Goal: Register for event/course

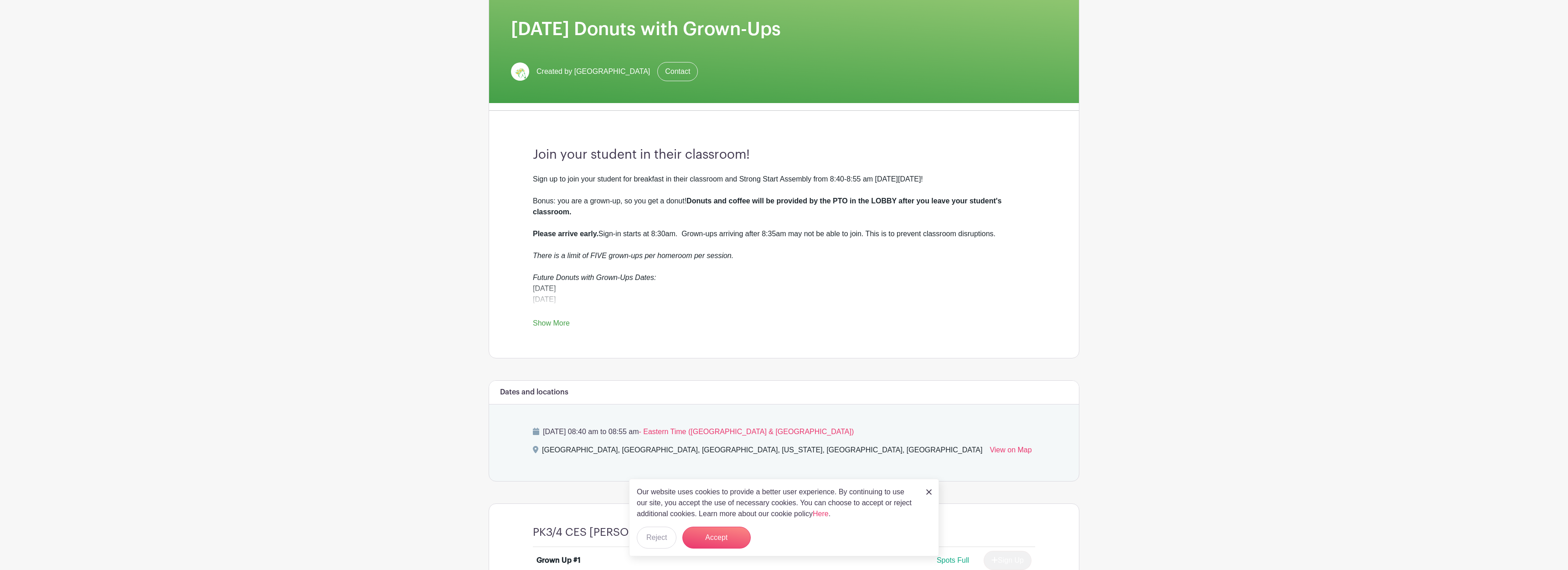
scroll to position [158, 0]
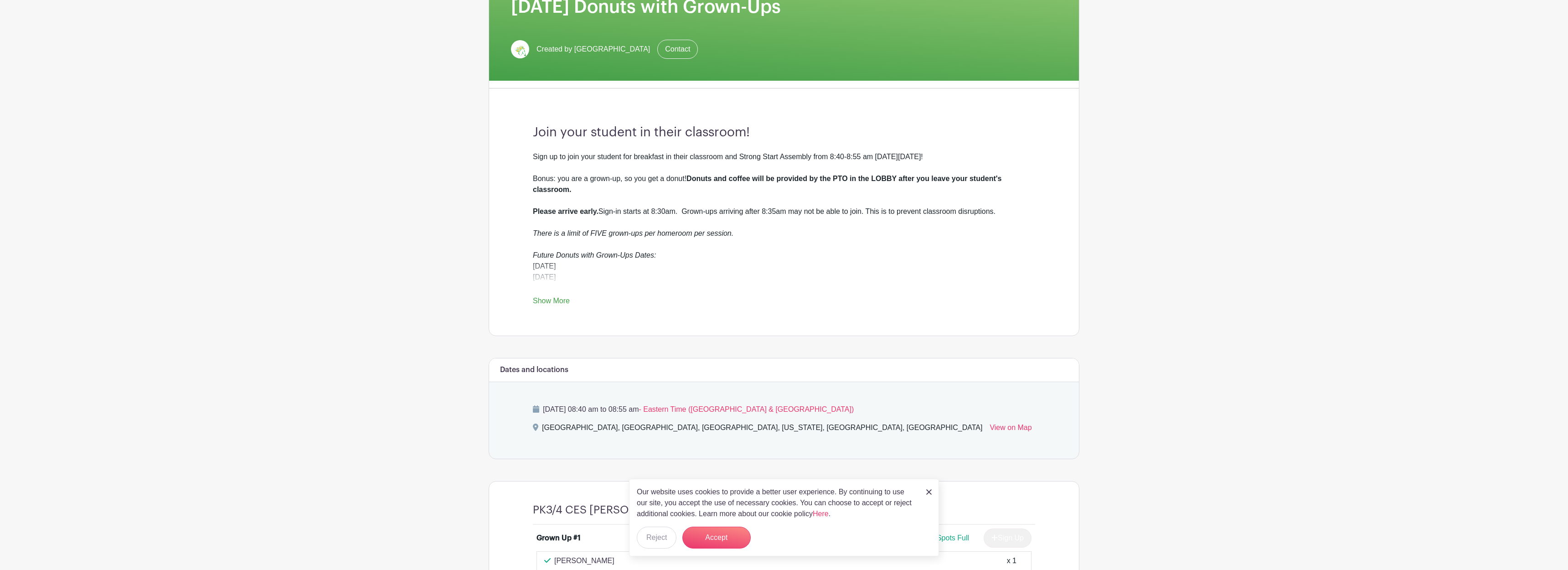
drag, startPoint x: 562, startPoint y: 304, endPoint x: 617, endPoint y: 241, distance: 83.6
click at [562, 304] on link "Show More" at bounding box center [551, 302] width 37 height 12
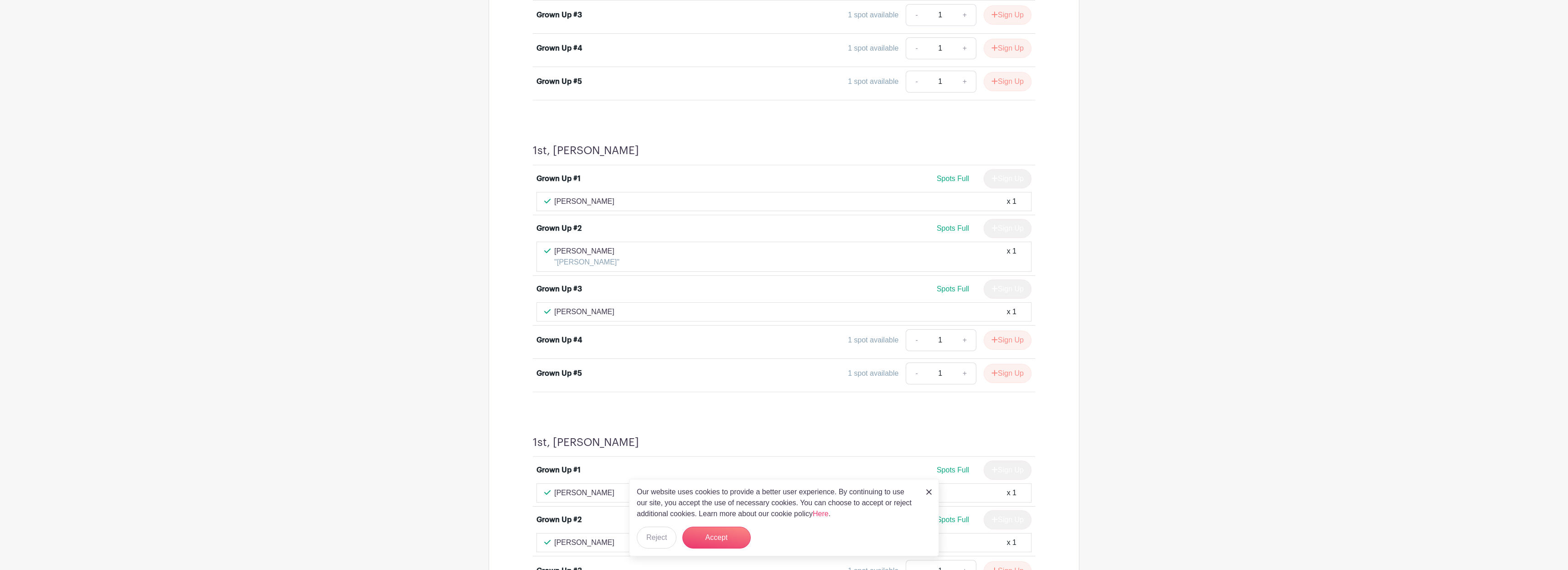
scroll to position [3117, 0]
click at [1006, 337] on button "Sign Up" at bounding box center [1007, 340] width 48 height 19
click at [649, 537] on button "Reject" at bounding box center [656, 538] width 40 height 22
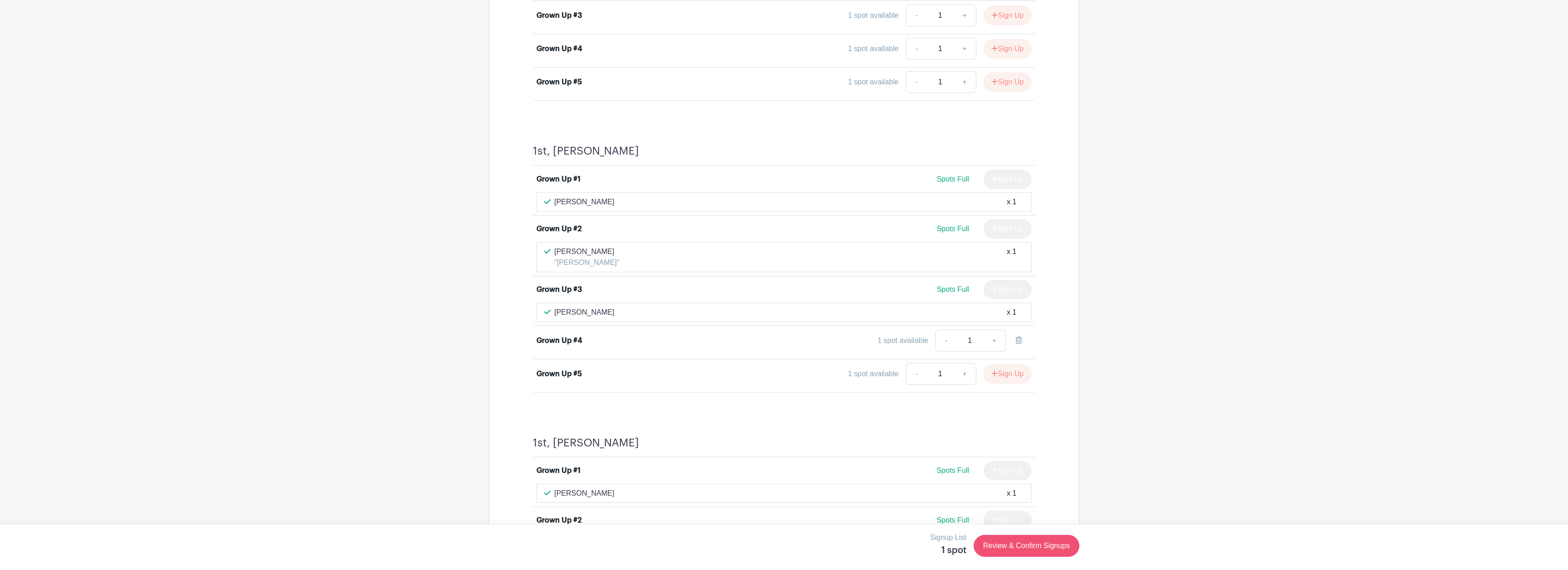
click at [1035, 547] on link "Review & Confirm Signups" at bounding box center [1027, 546] width 106 height 22
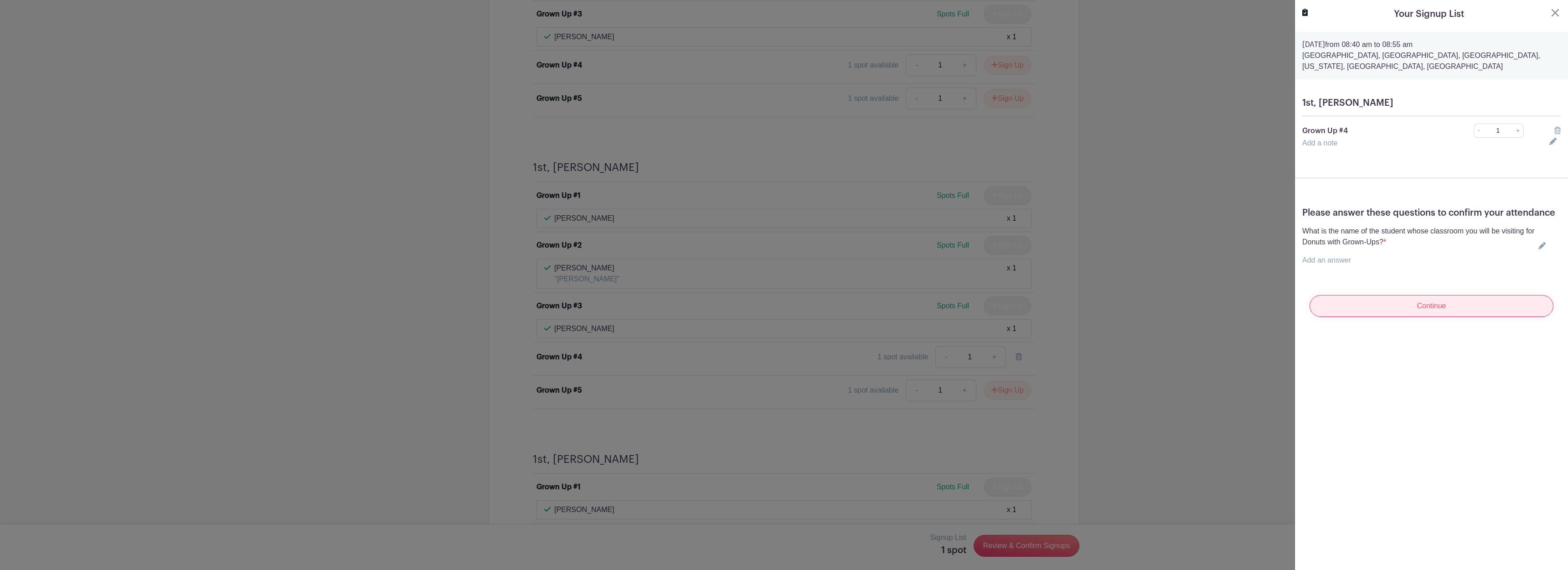
click at [1409, 304] on input "Continue" at bounding box center [1431, 306] width 244 height 22
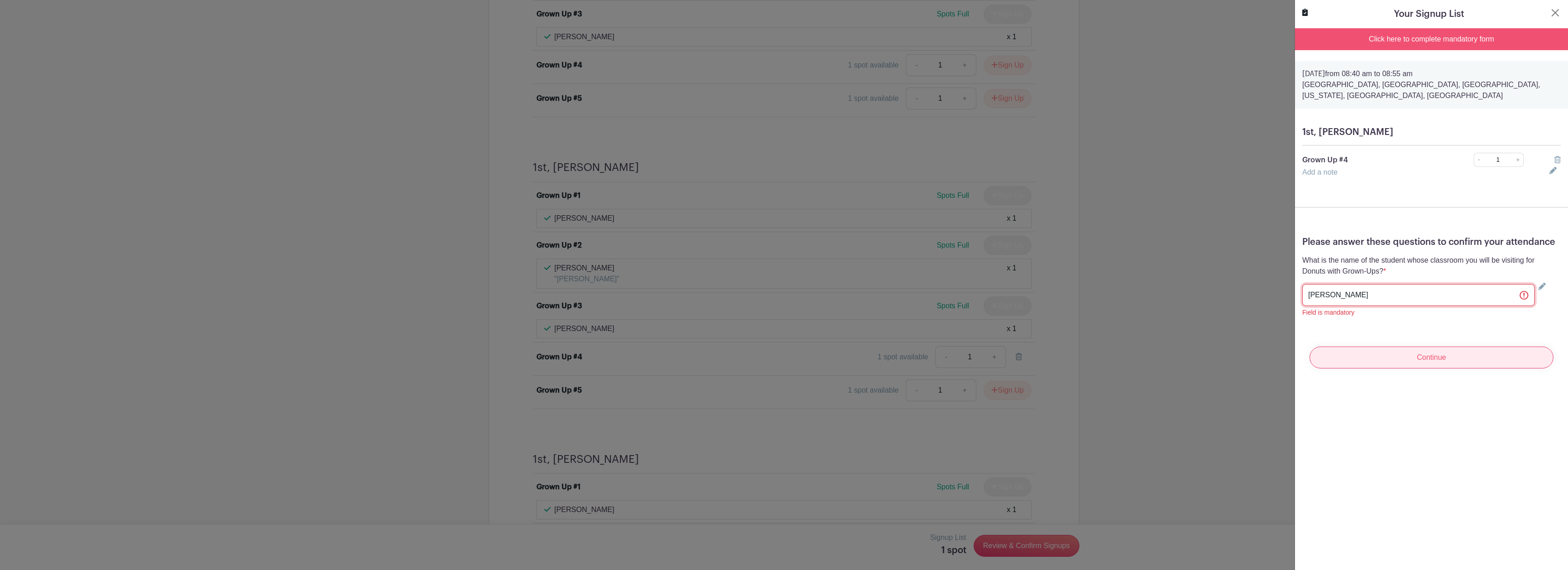
type input "Lou Cadwallader"
click at [1449, 361] on input "Continue" at bounding box center [1431, 357] width 244 height 22
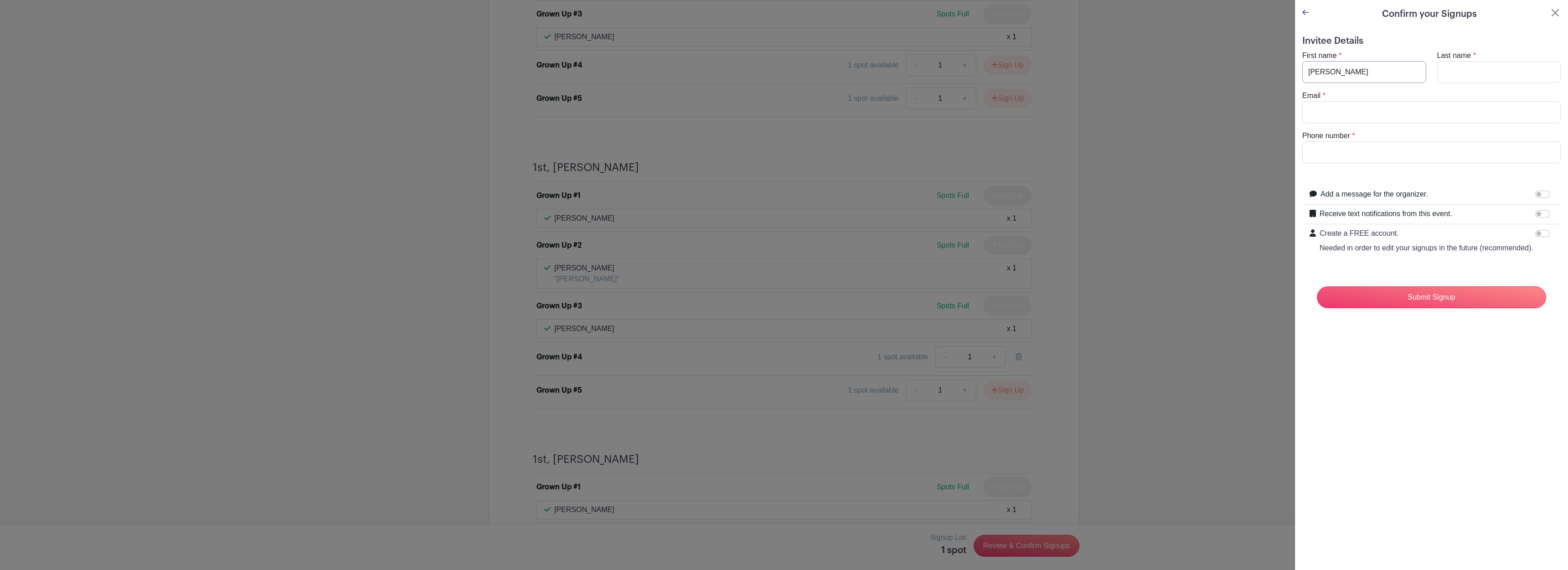
type input "Heather"
type input "Renwick"
type input "hrenwick@gmail.com"
type input "8473630524"
click at [1432, 301] on input "Submit Signup" at bounding box center [1431, 297] width 229 height 22
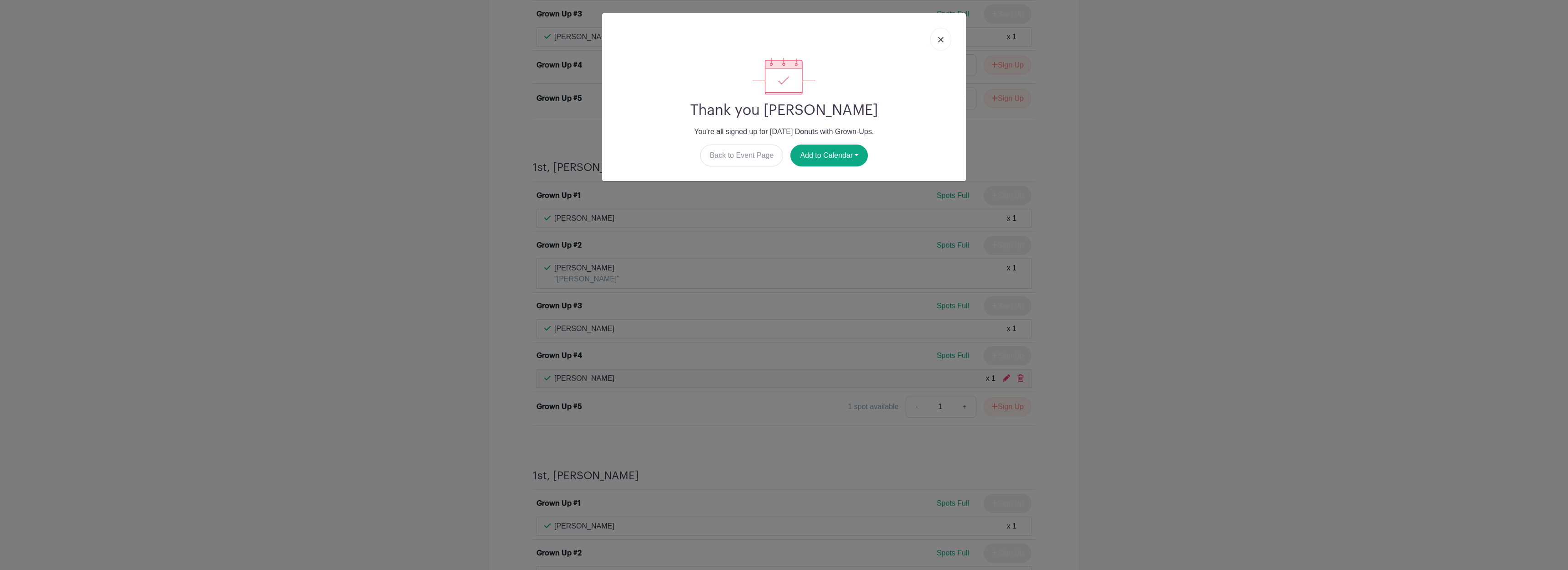
click at [941, 41] on img at bounding box center [940, 40] width 5 height 5
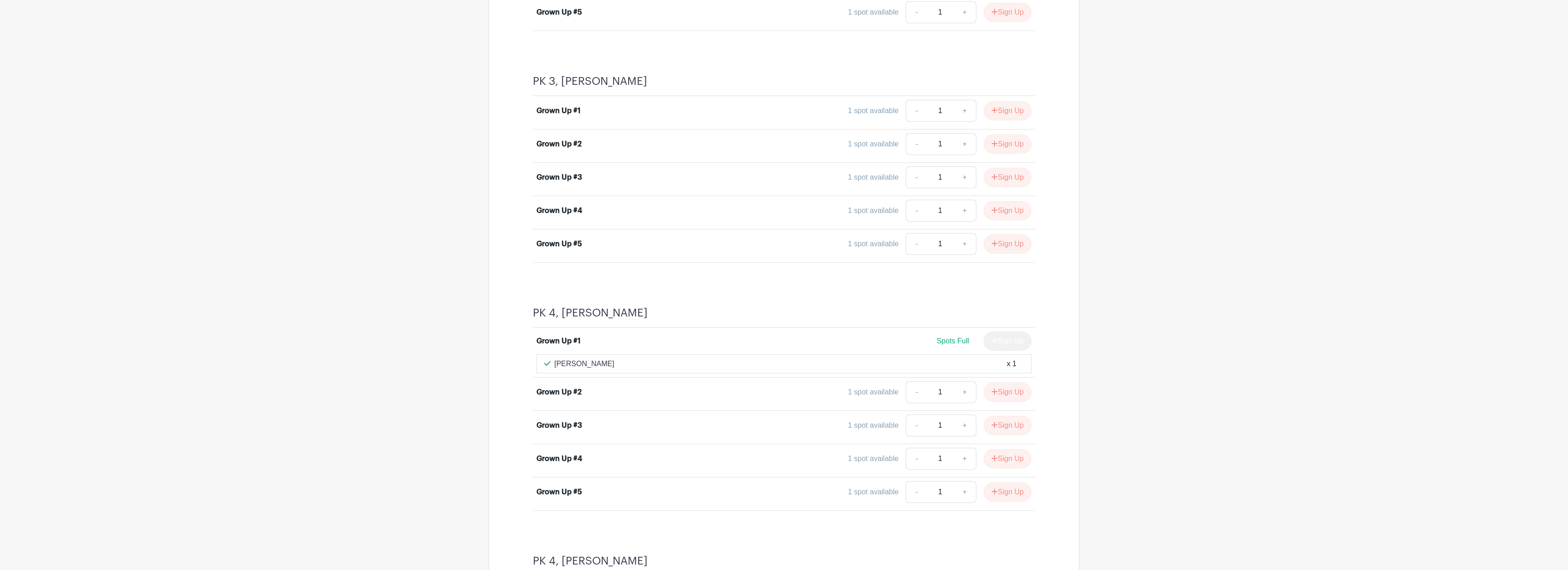
scroll to position [1144, 0]
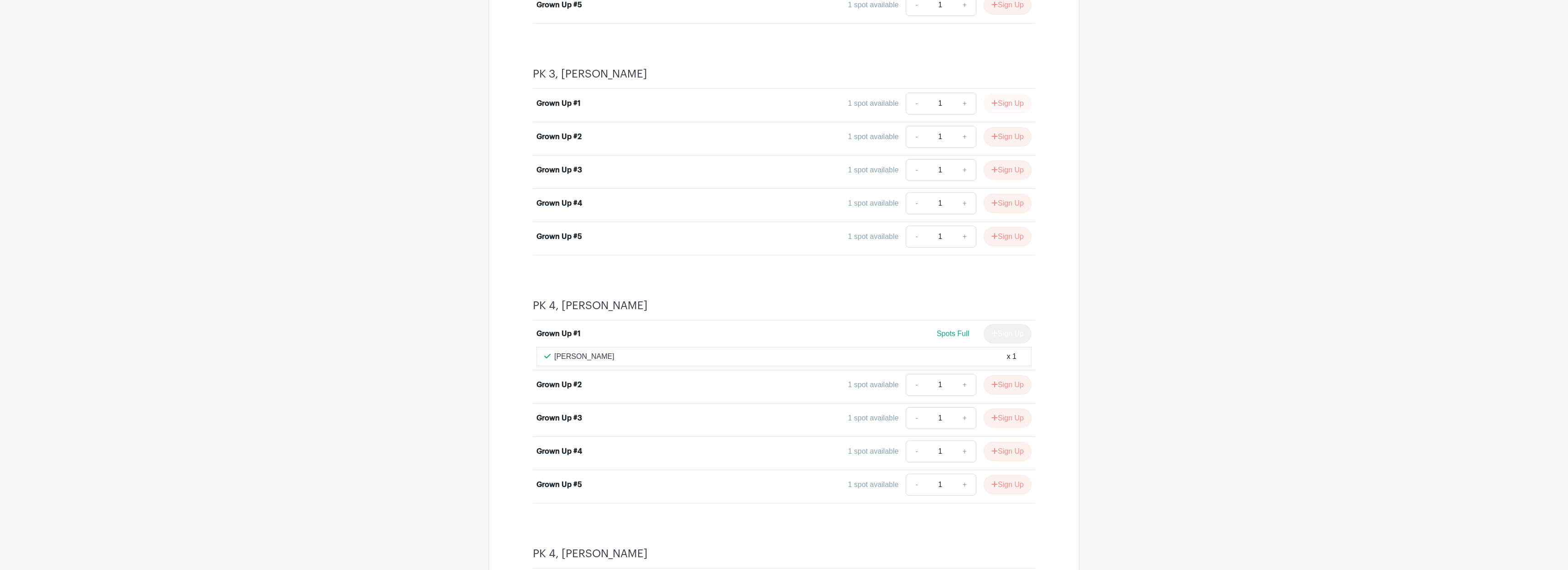
click at [1017, 104] on button "Sign Up" at bounding box center [1007, 103] width 48 height 19
click at [1018, 551] on link "Review & Confirm Signups" at bounding box center [1027, 546] width 106 height 22
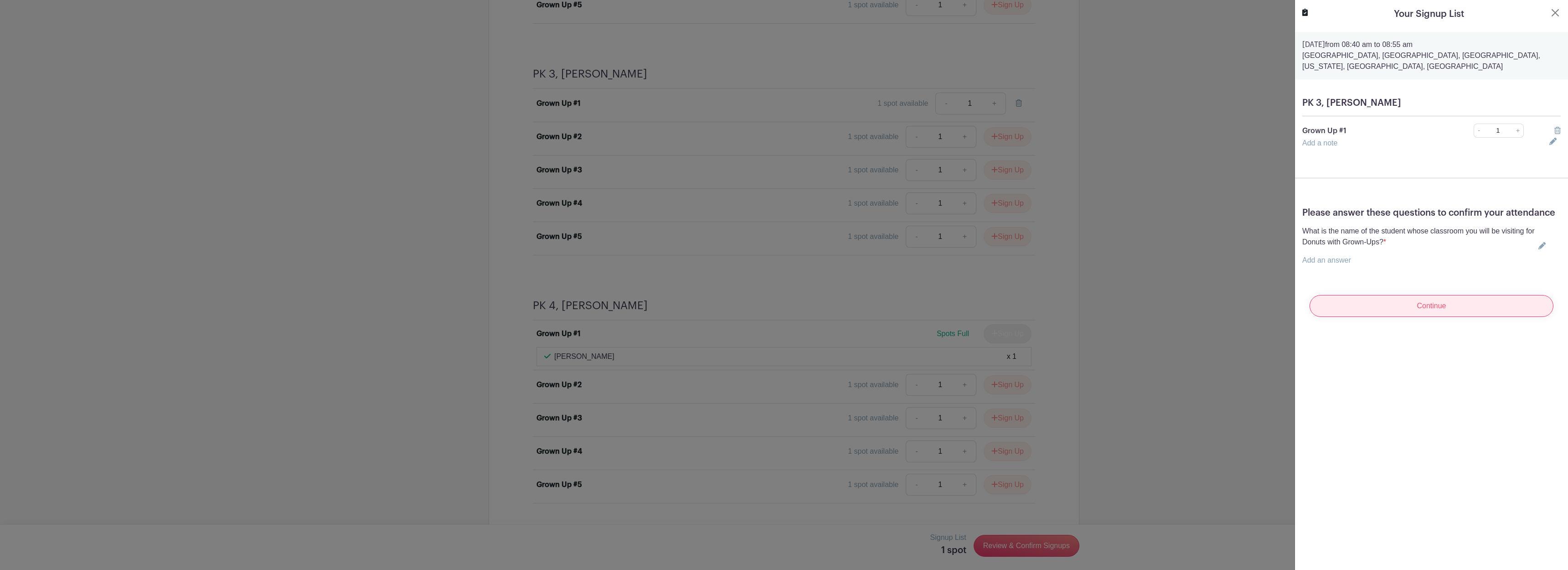
click at [1419, 309] on input "Continue" at bounding box center [1431, 306] width 244 height 22
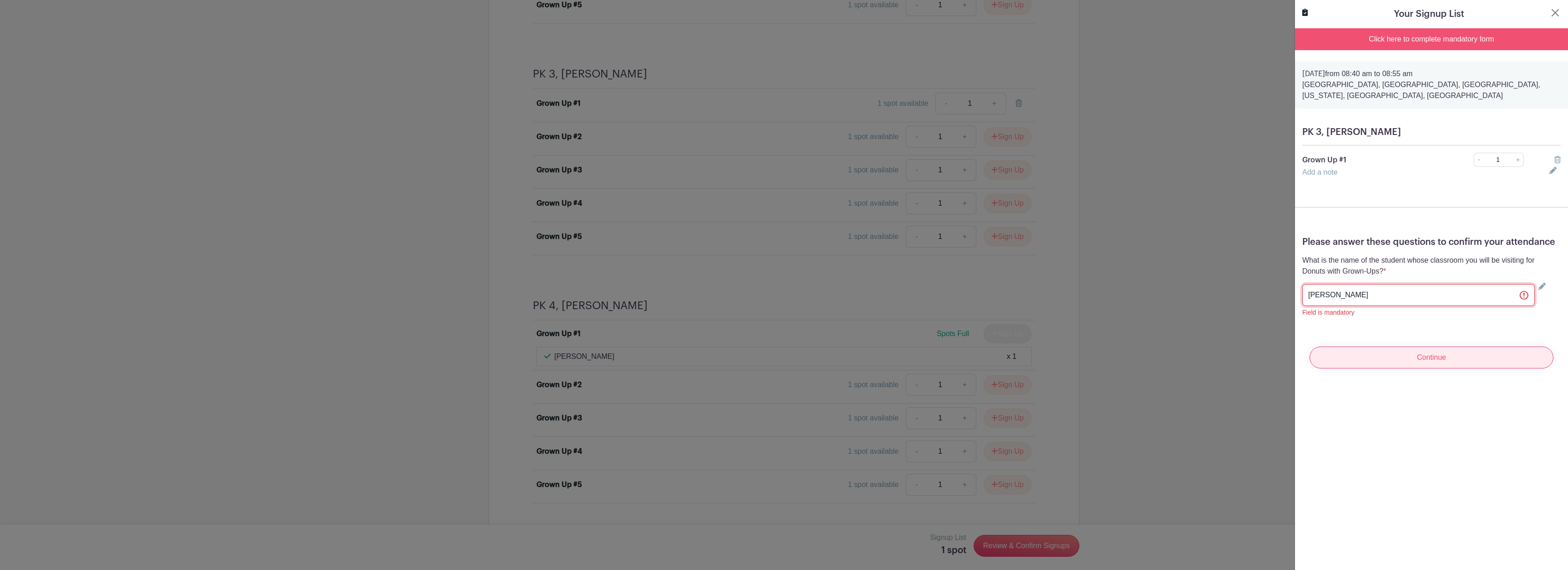
type input "Finn Cadwallader"
click at [1471, 366] on input "Continue" at bounding box center [1431, 357] width 244 height 22
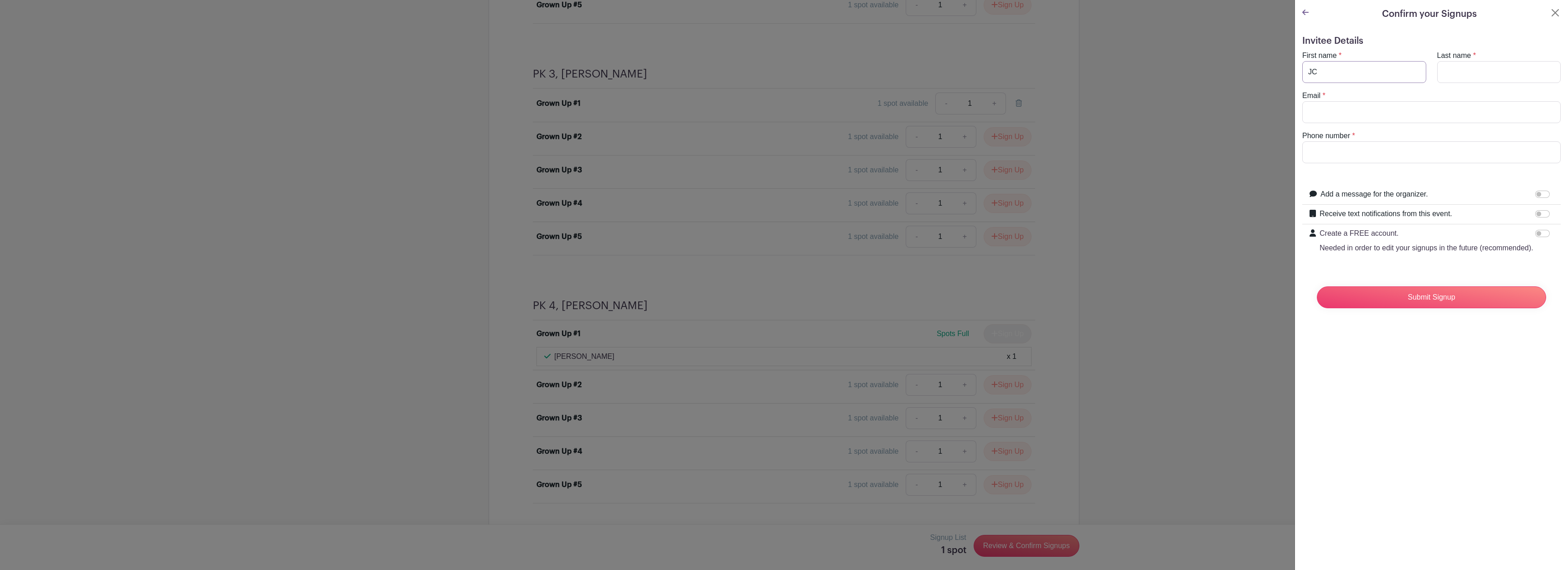
type input "JC"
type input "Cadwallader"
type input "cadwalladerjc@gmail.com"
type input "9196098382"
click at [1454, 299] on input "Submit Signup" at bounding box center [1431, 297] width 229 height 22
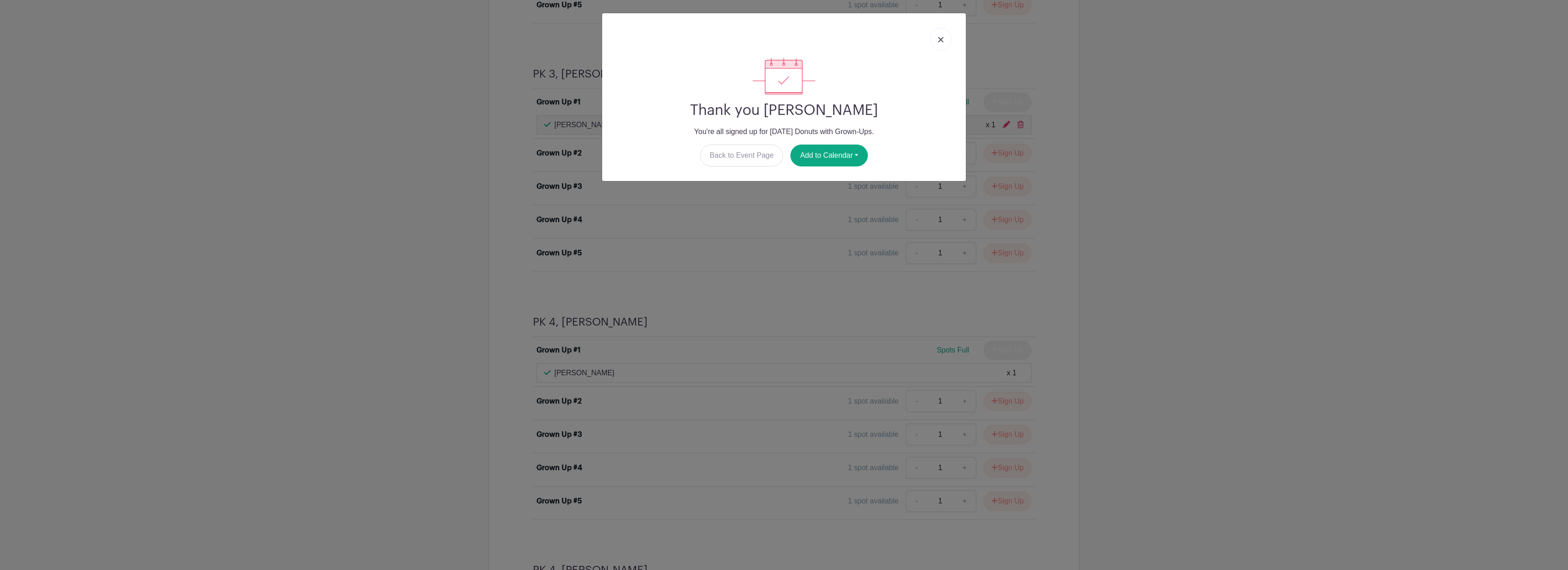
click at [944, 41] on link at bounding box center [940, 39] width 21 height 23
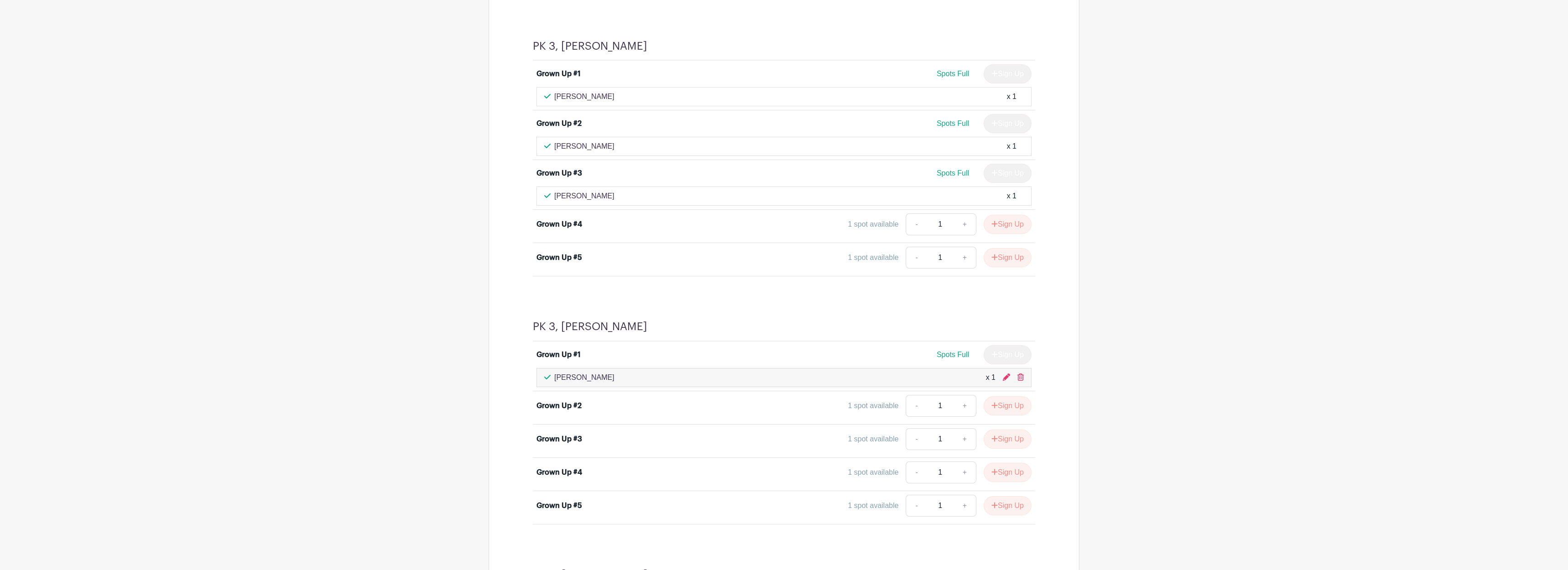
scroll to position [893, 0]
click at [1018, 376] on icon at bounding box center [1020, 375] width 6 height 7
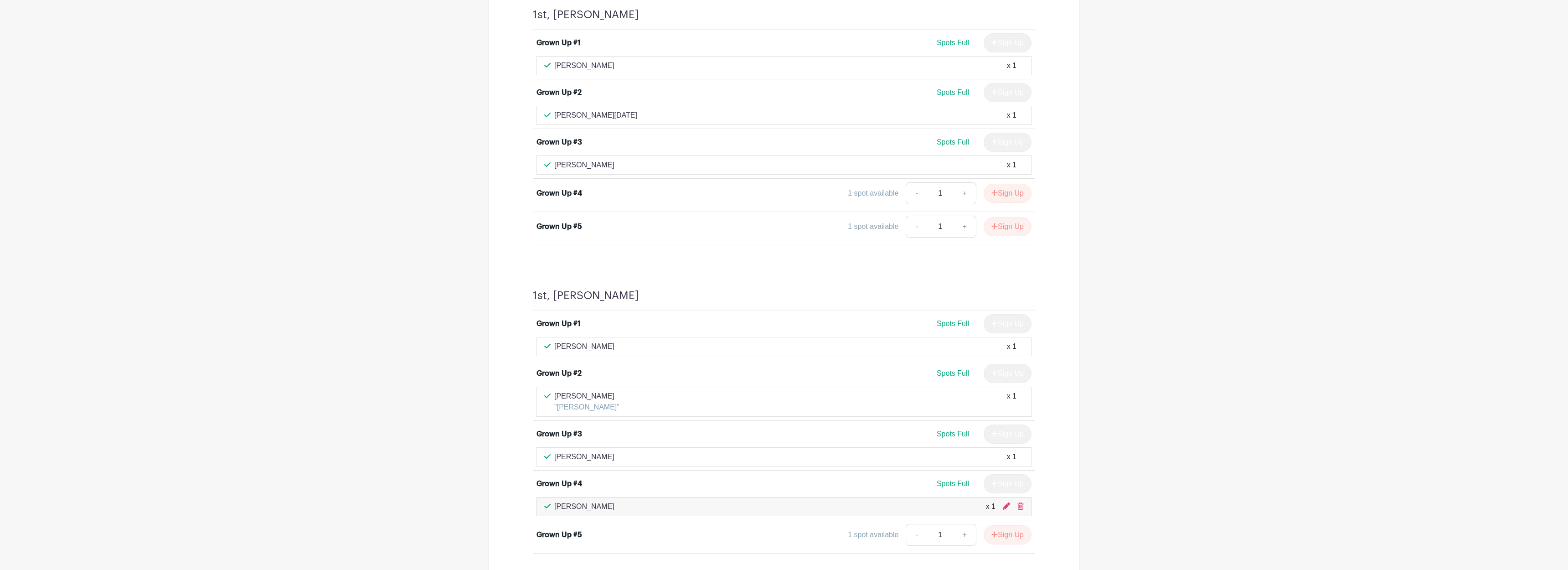
scroll to position [3035, 0]
click at [1021, 502] on icon at bounding box center [1020, 504] width 6 height 7
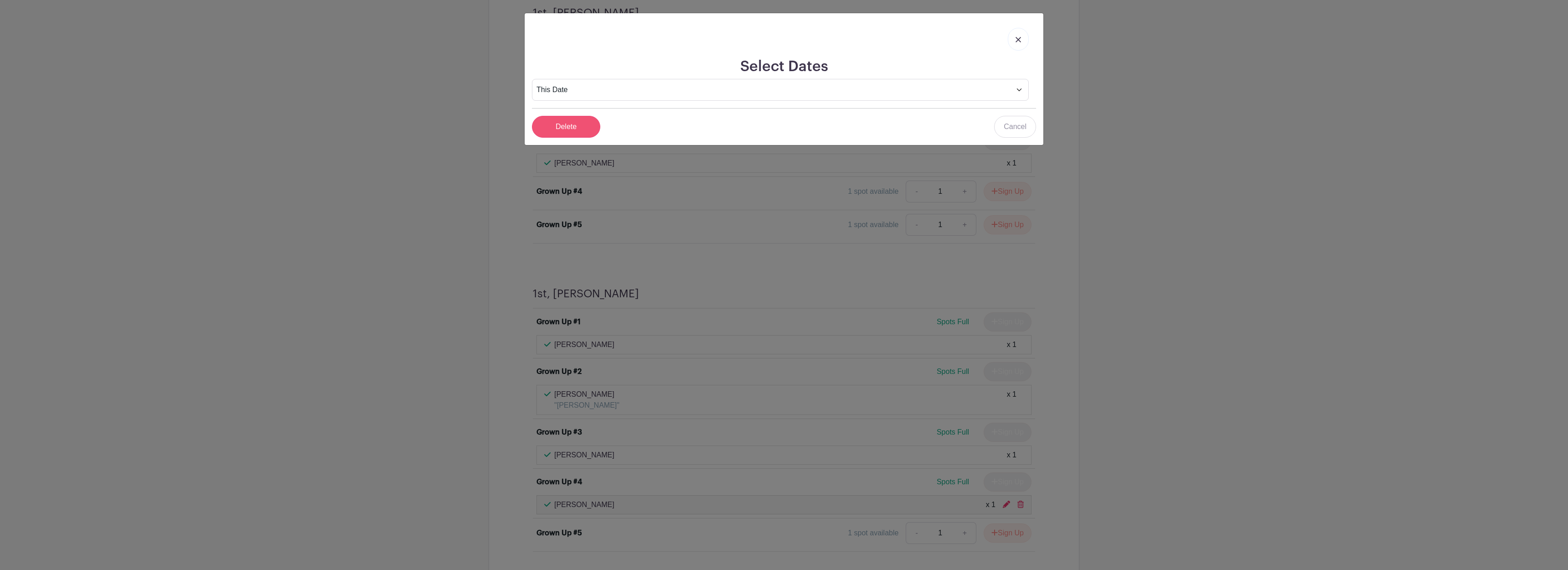
click at [562, 126] on input "Delete" at bounding box center [566, 127] width 68 height 22
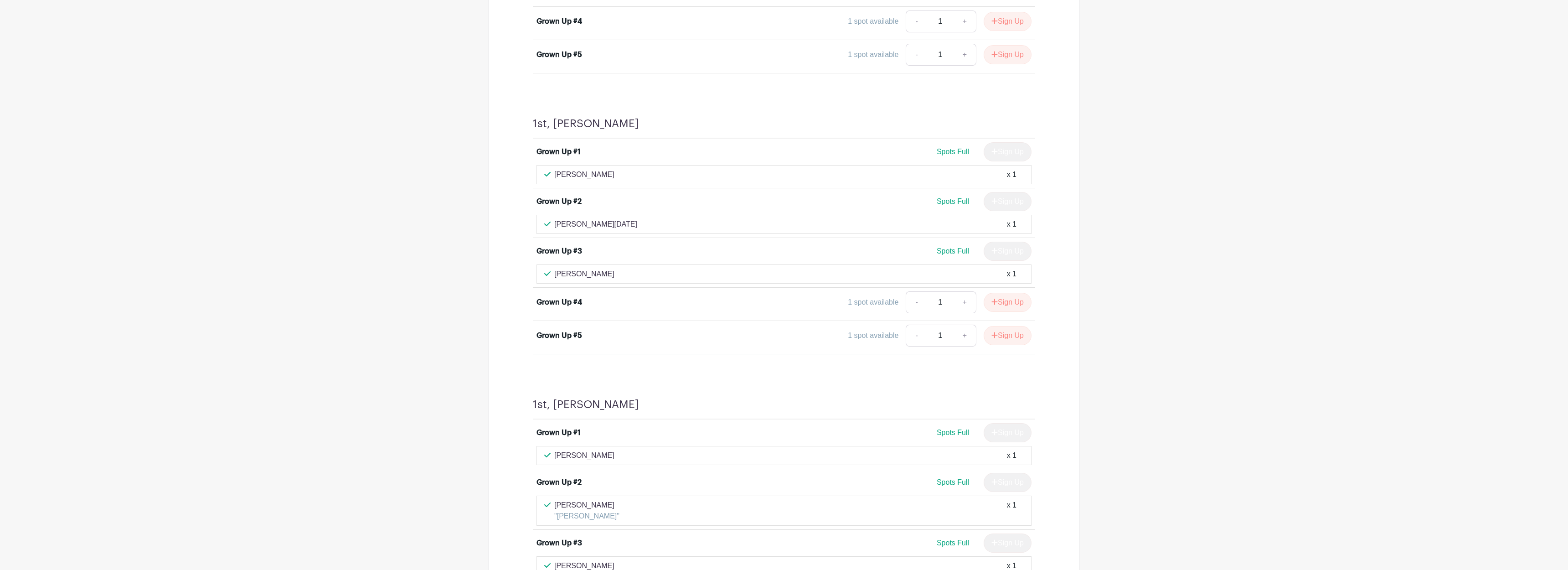
scroll to position [2922, 0]
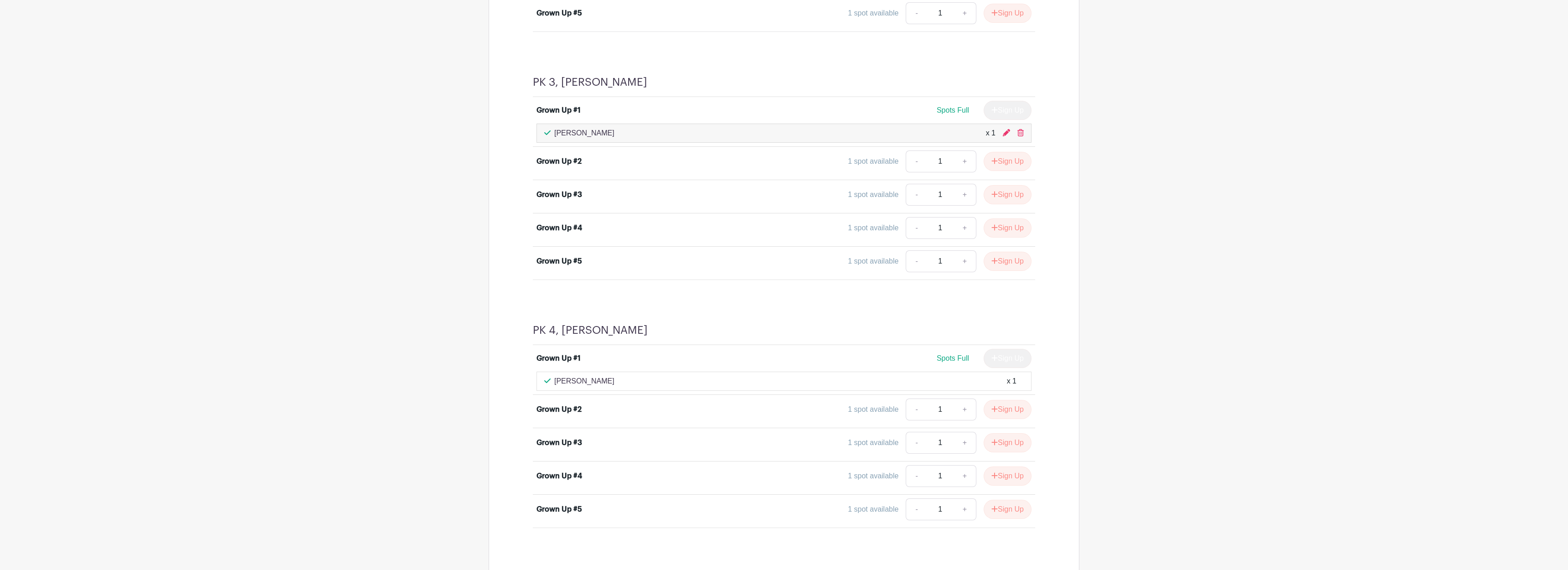
scroll to position [1130, 0]
